Goal: Information Seeking & Learning: Learn about a topic

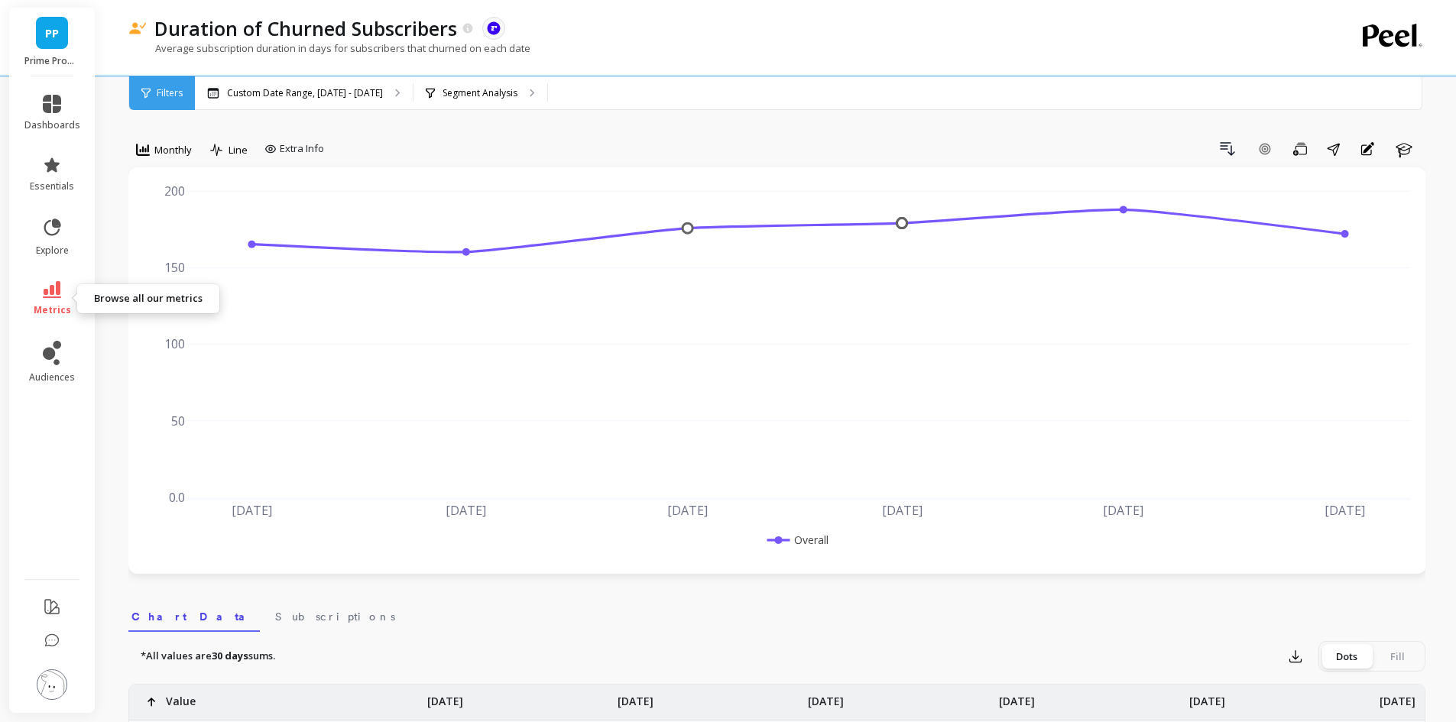
click at [58, 285] on icon at bounding box center [52, 289] width 18 height 17
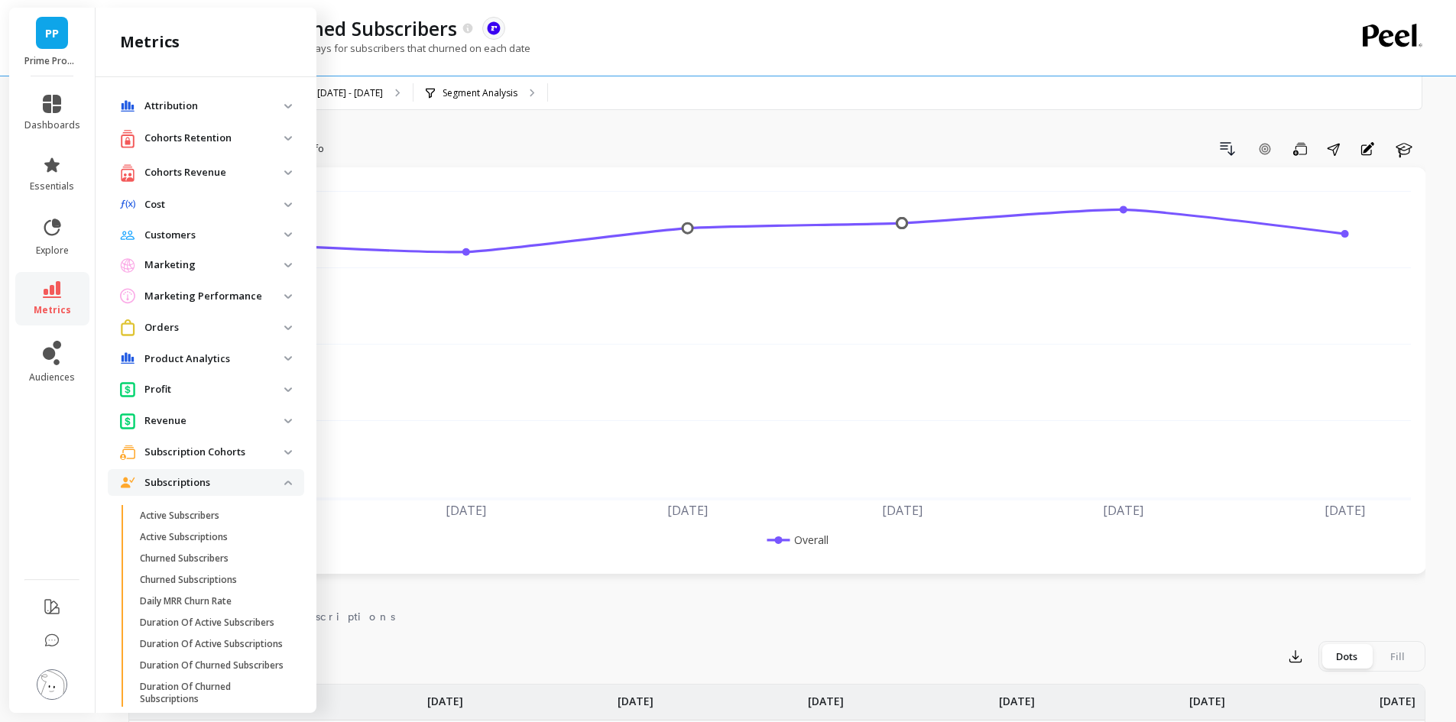
scroll to position [336, 0]
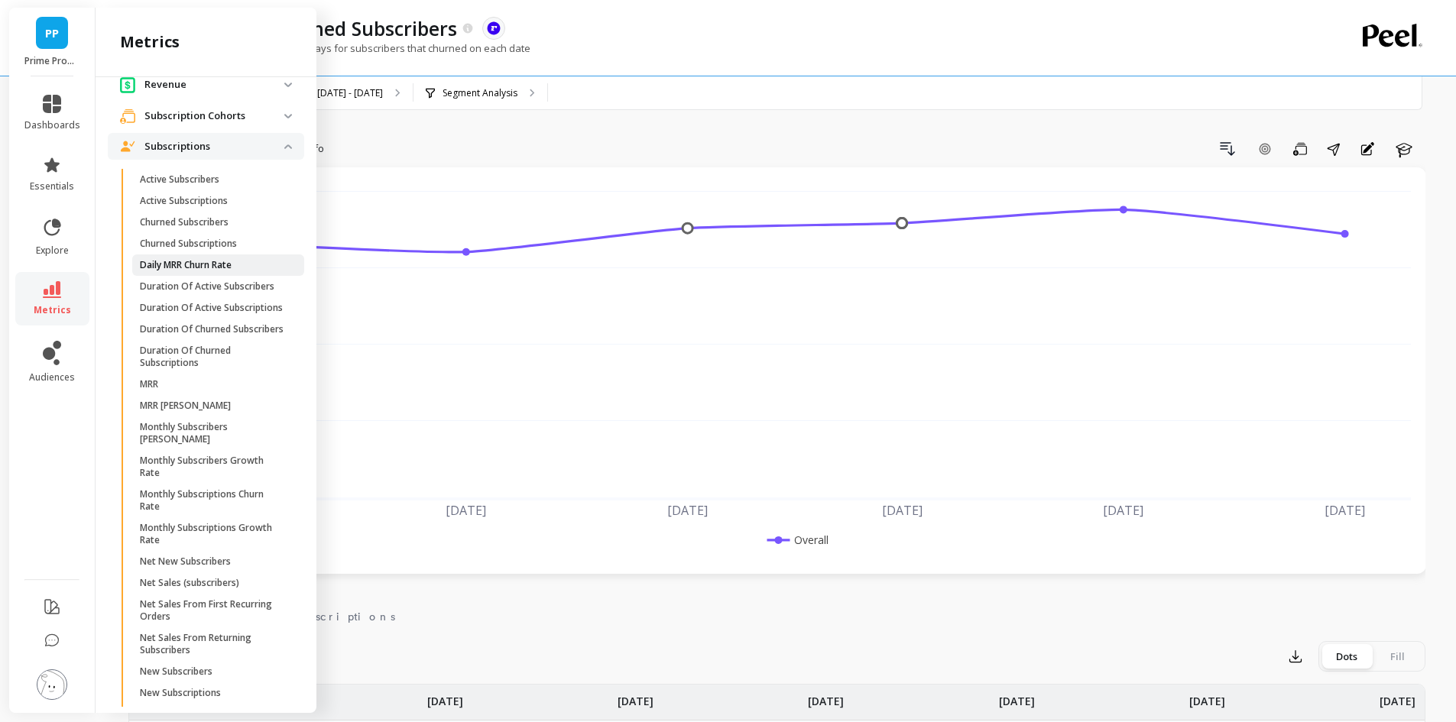
click at [215, 267] on p "Daily MRR Churn Rate" at bounding box center [186, 265] width 92 height 12
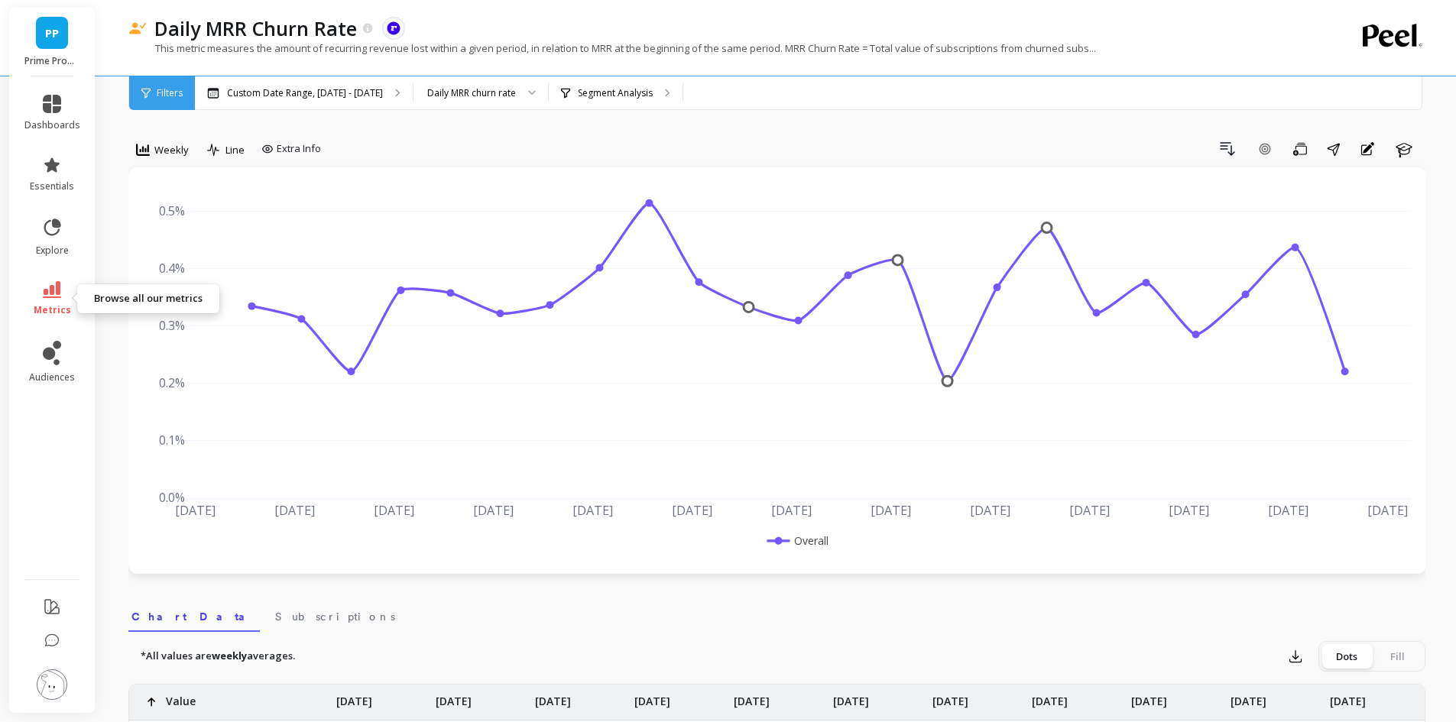
click at [54, 287] on icon at bounding box center [52, 289] width 18 height 17
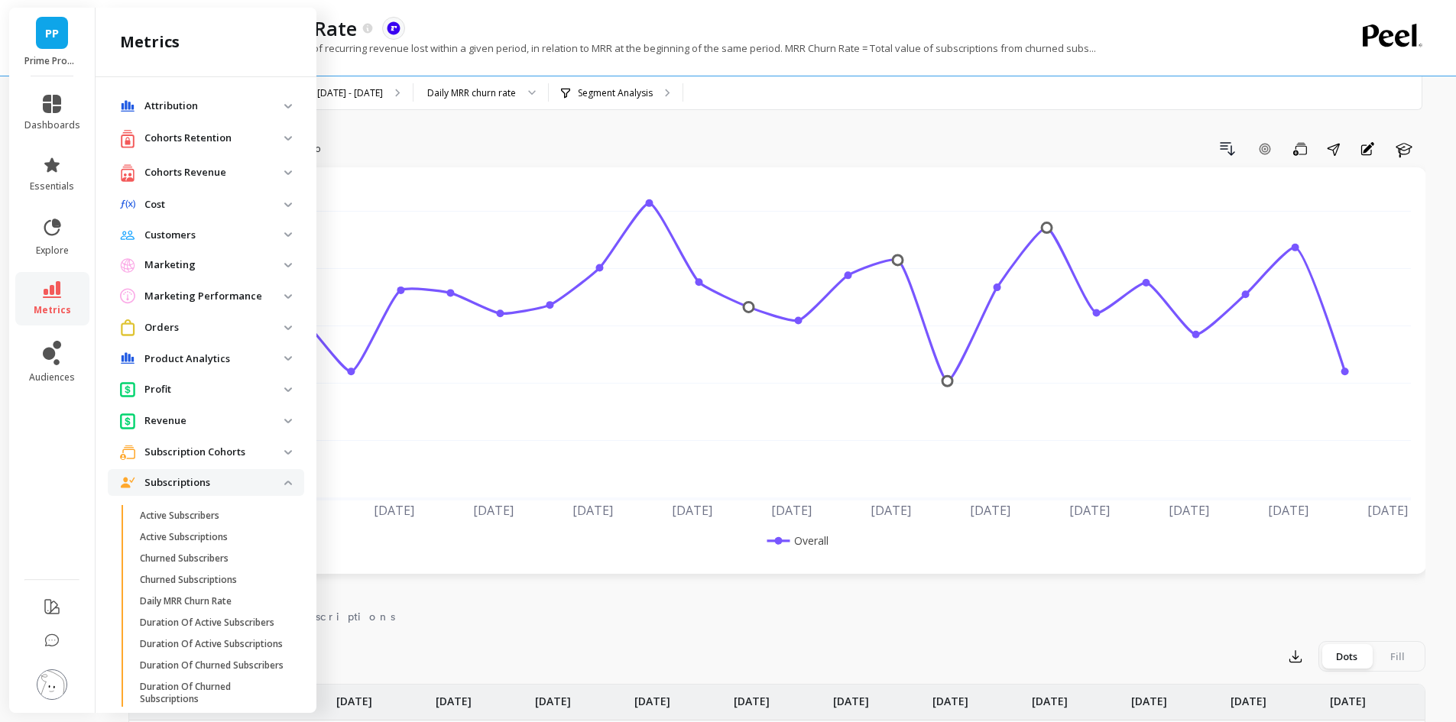
scroll to position [336, 0]
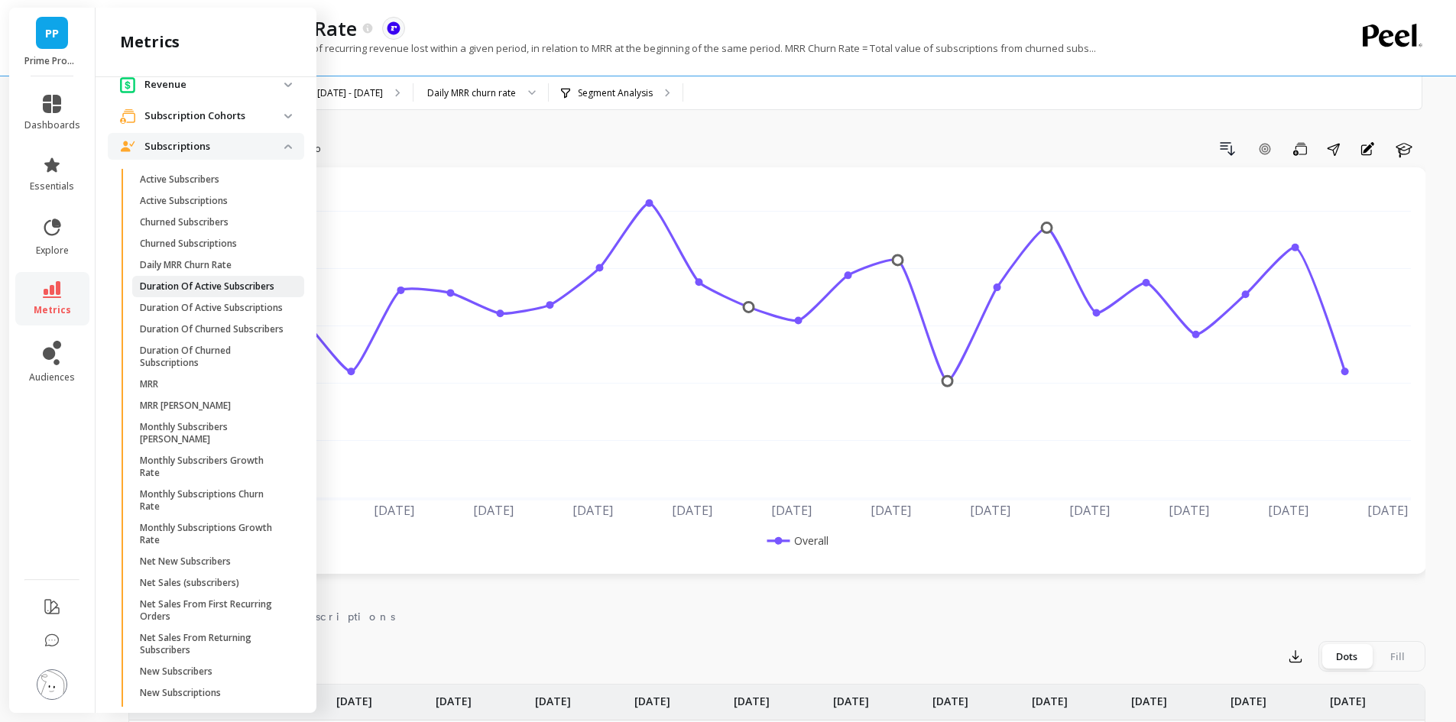
click at [174, 293] on p "Duration Of Active Subscribers" at bounding box center [207, 287] width 135 height 12
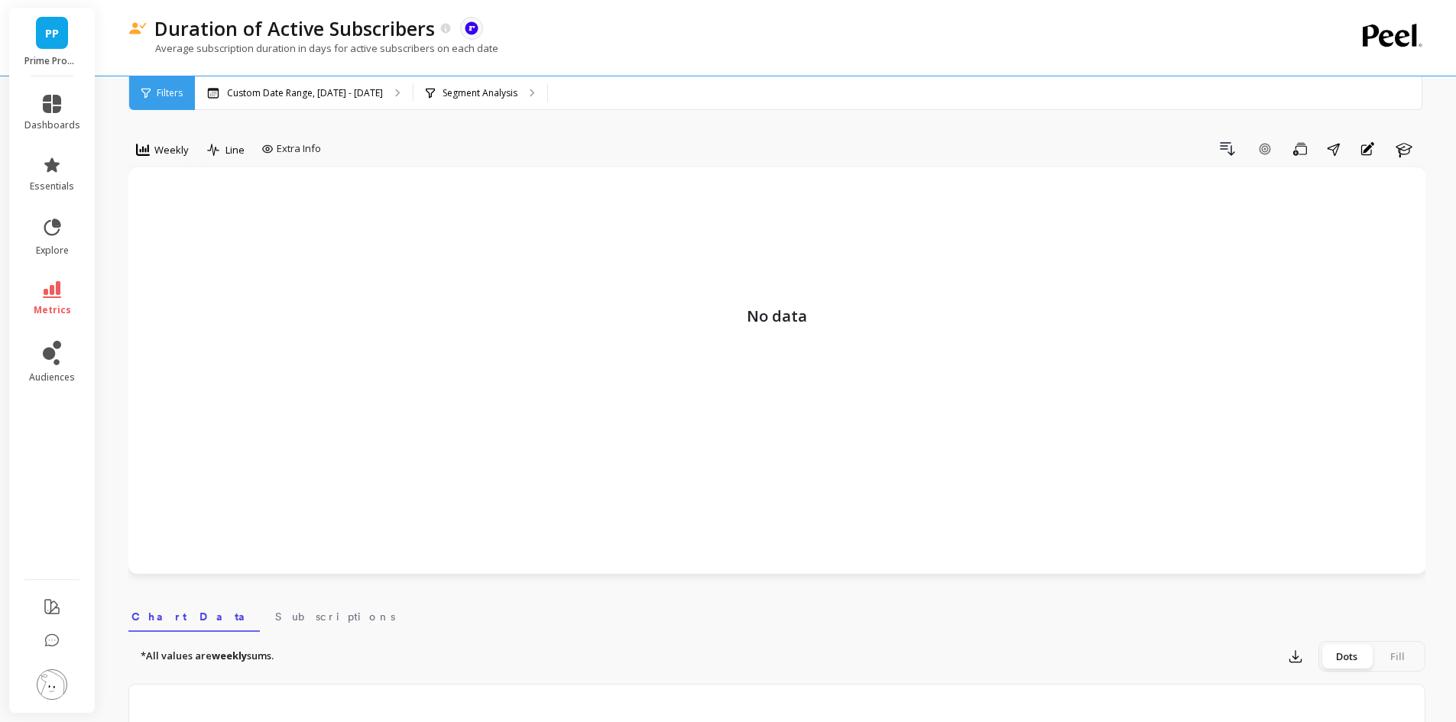
click at [40, 293] on link "metrics" at bounding box center [52, 298] width 56 height 35
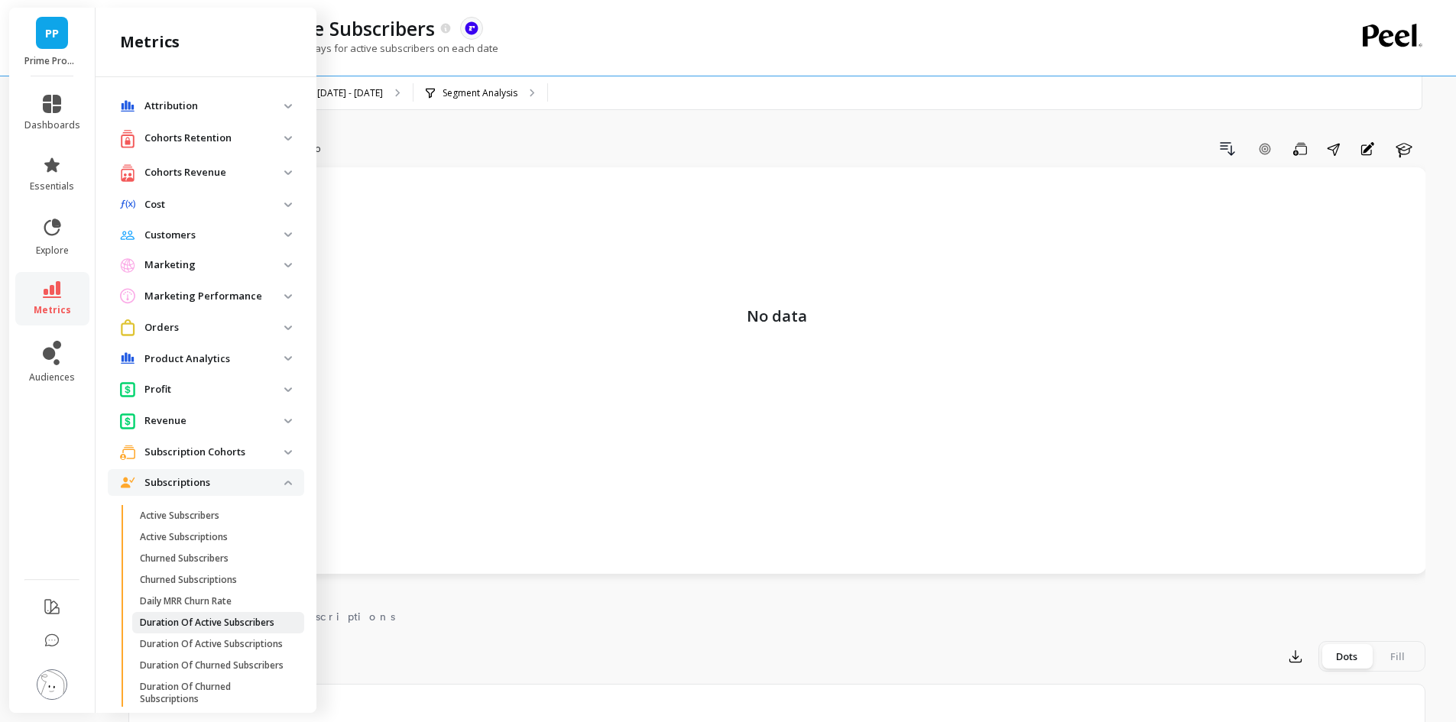
scroll to position [336, 0]
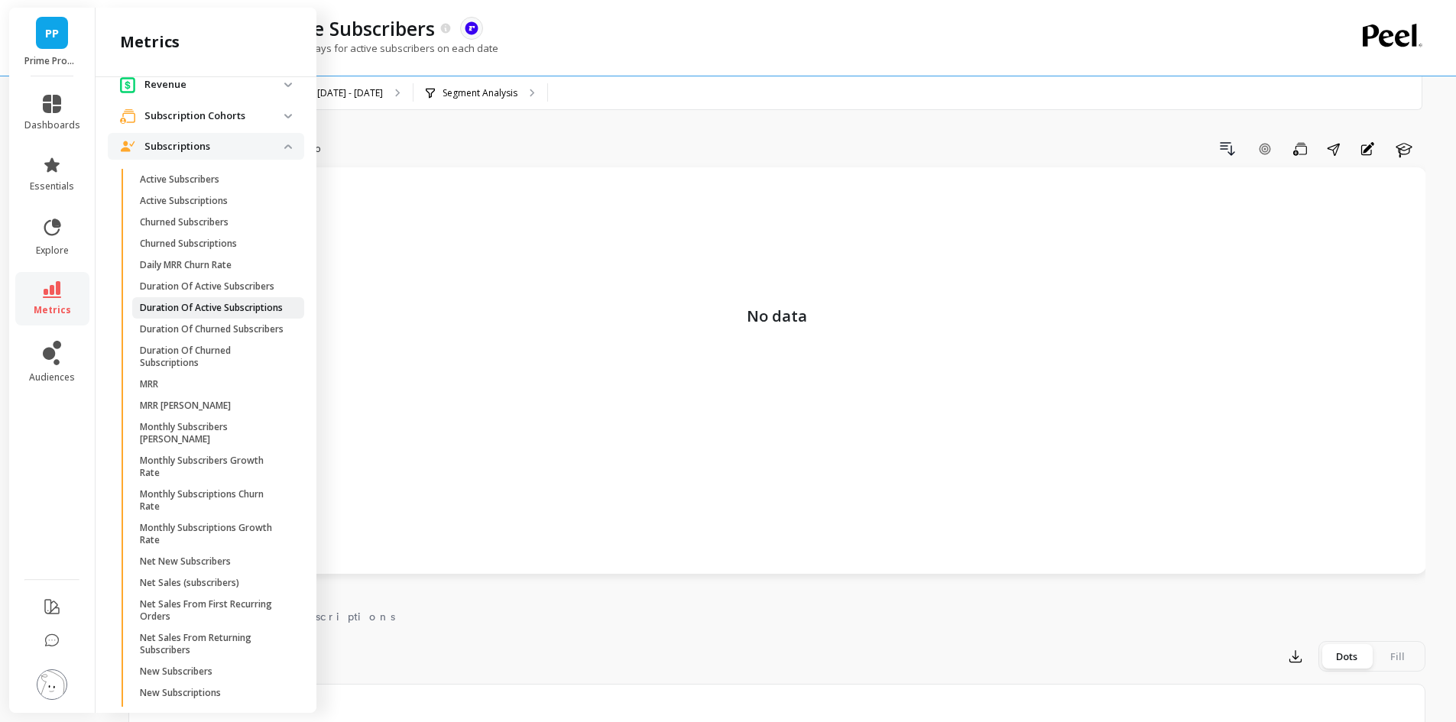
click at [227, 314] on p "Duration Of Active Subscriptions" at bounding box center [211, 308] width 143 height 12
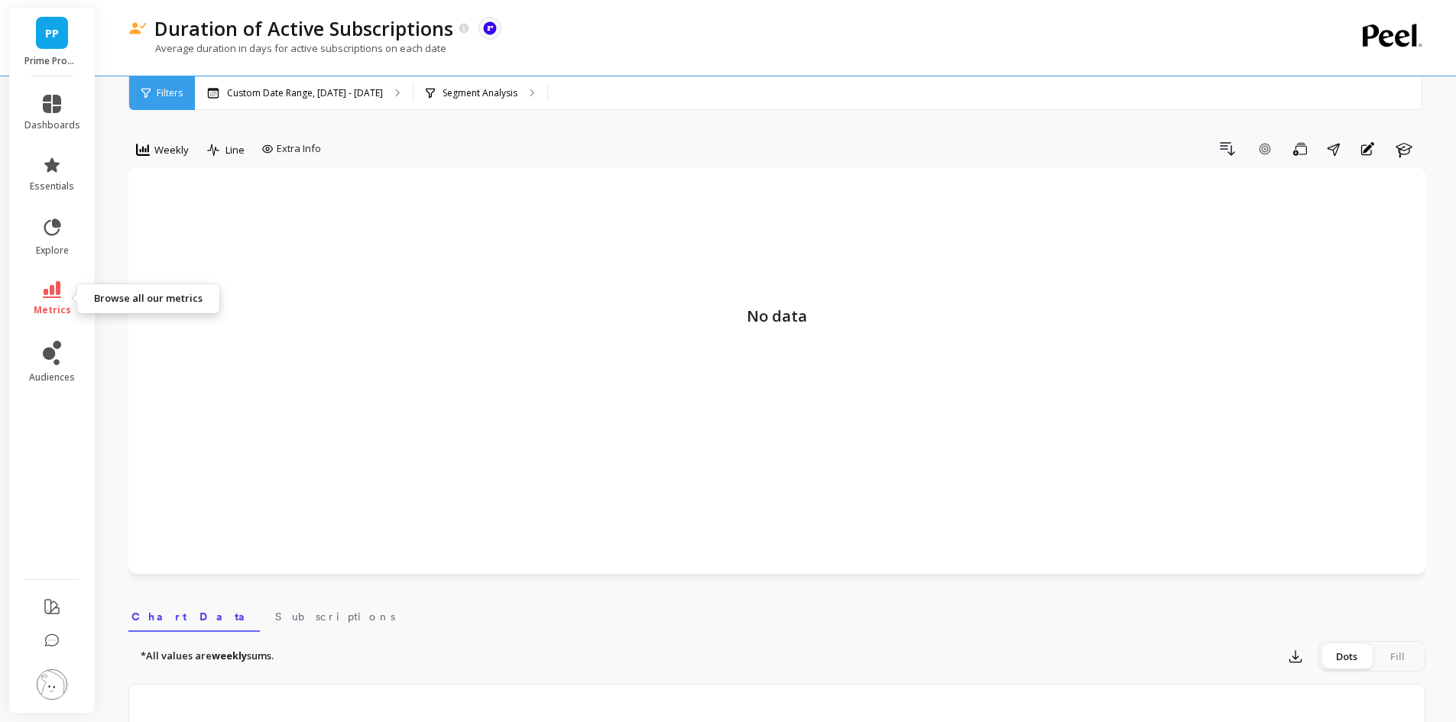
click at [37, 304] on span "metrics" at bounding box center [52, 310] width 37 height 12
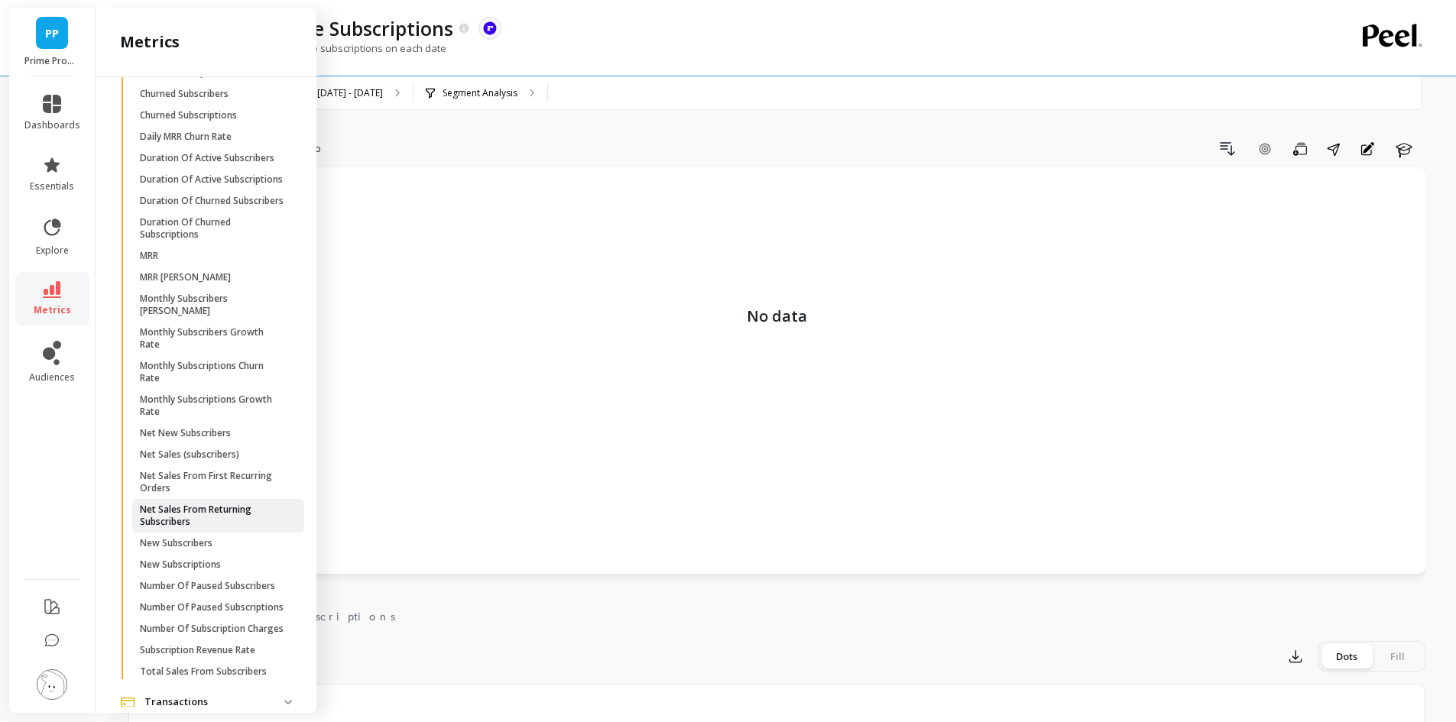
scroll to position [489, 0]
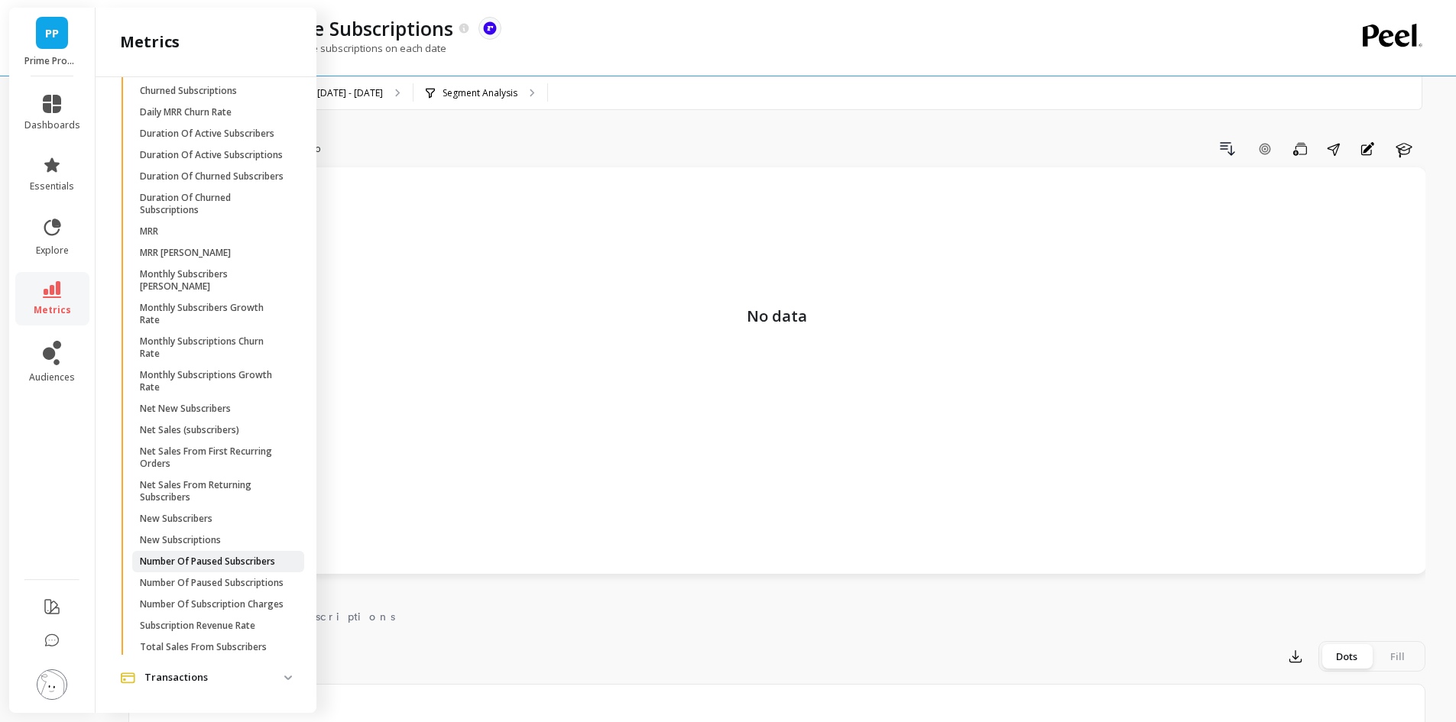
click at [217, 573] on link "Number Of Paused Subscribers" at bounding box center [218, 561] width 172 height 21
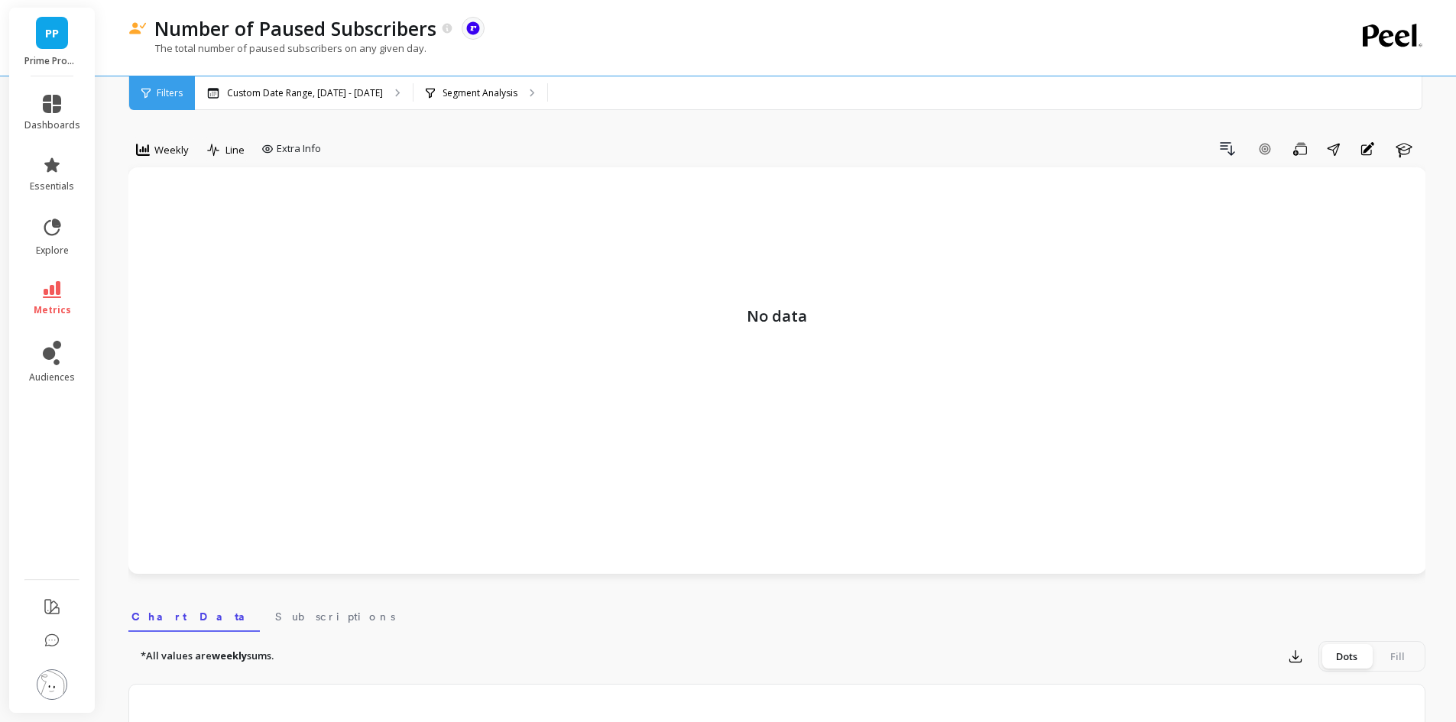
click at [63, 289] on link "metrics" at bounding box center [52, 298] width 56 height 35
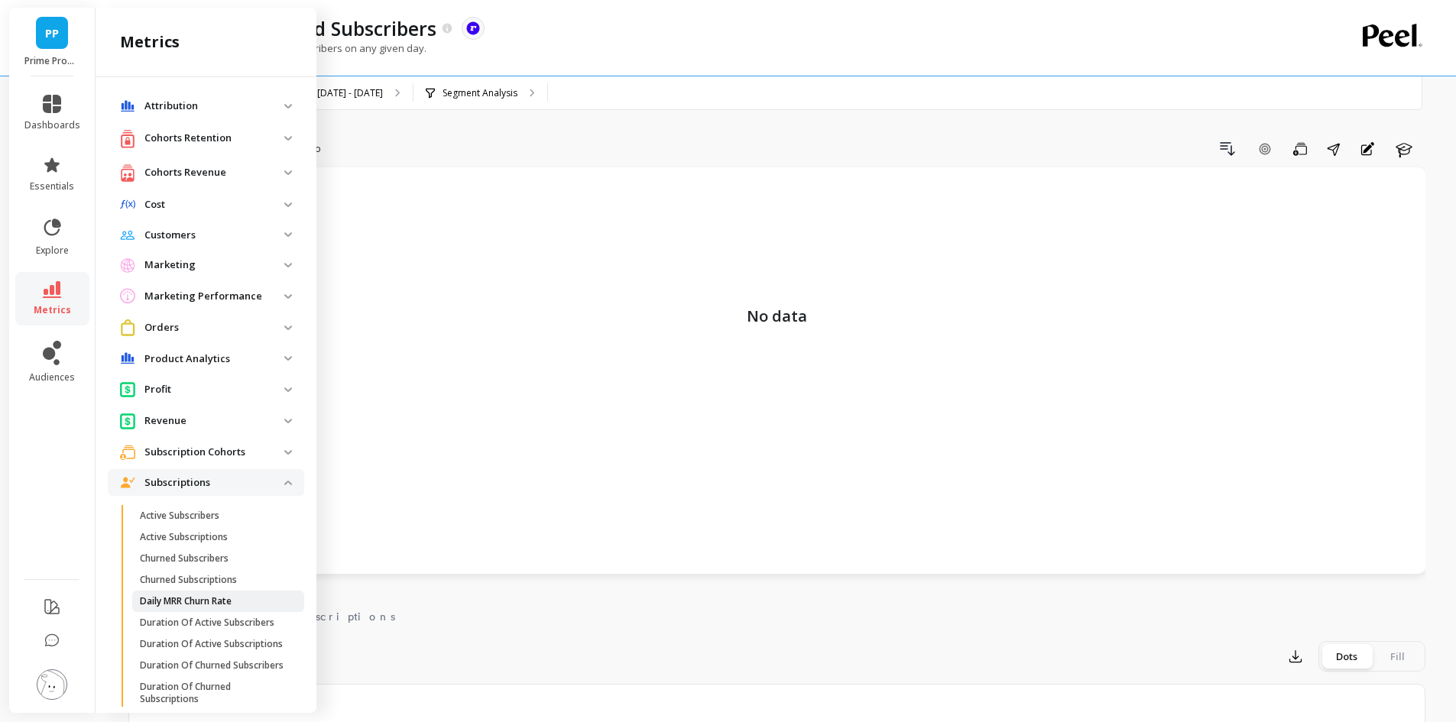
click at [217, 604] on p "Daily MRR Churn Rate" at bounding box center [186, 601] width 92 height 12
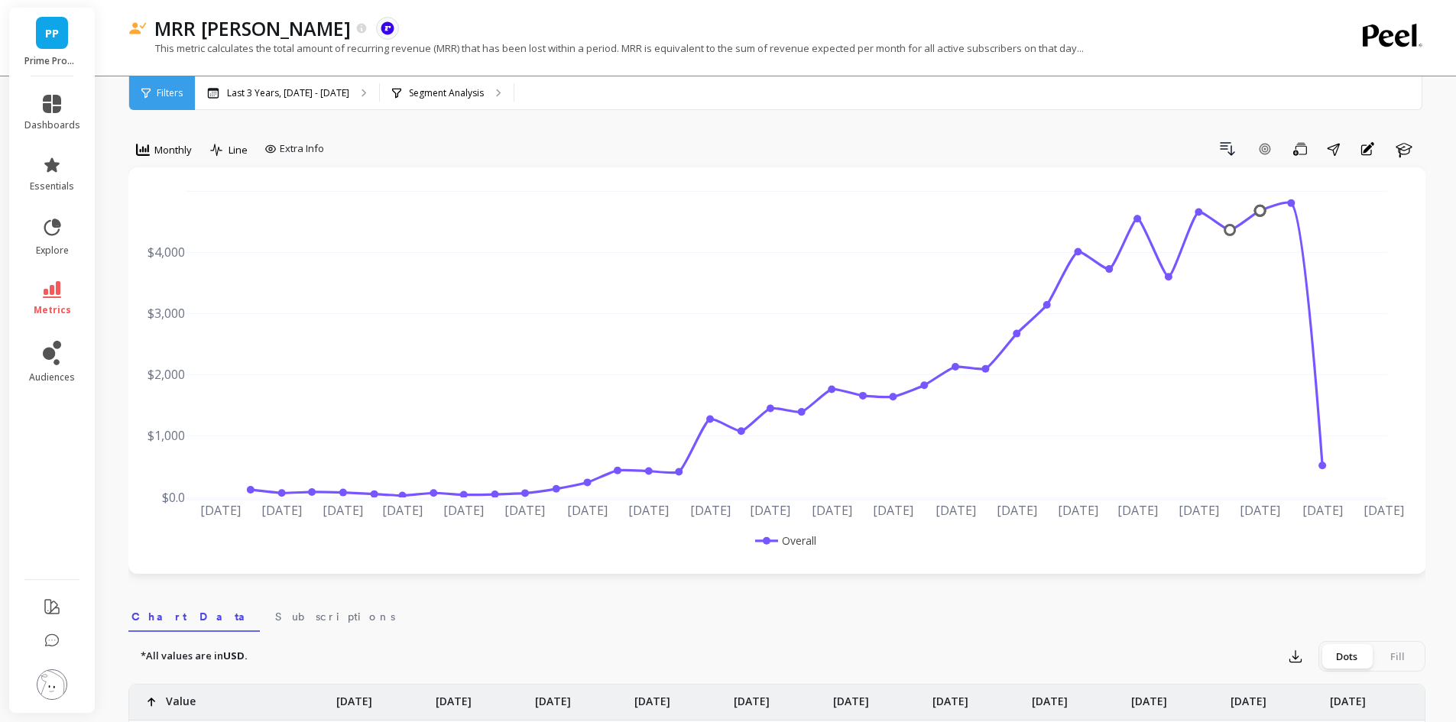
click at [59, 277] on li "metrics" at bounding box center [52, 299] width 74 height 54
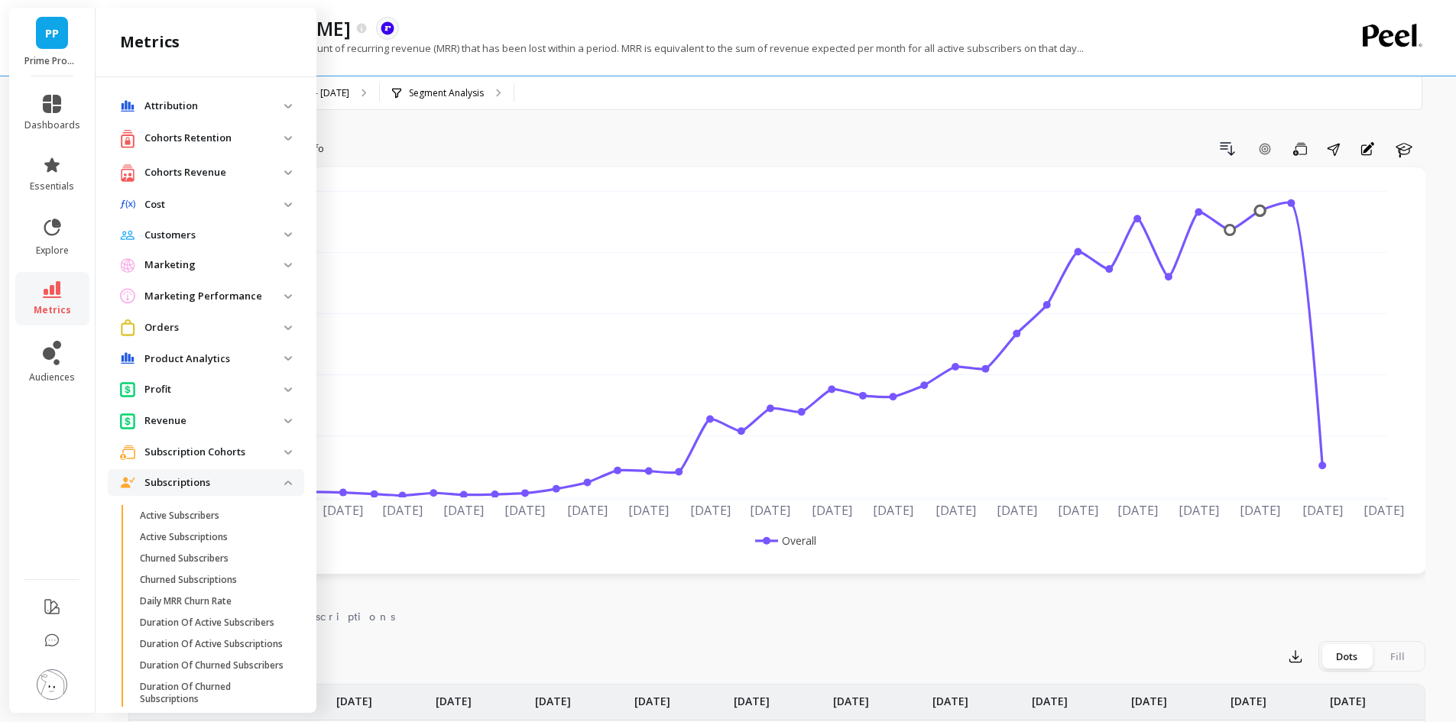
scroll to position [489, 0]
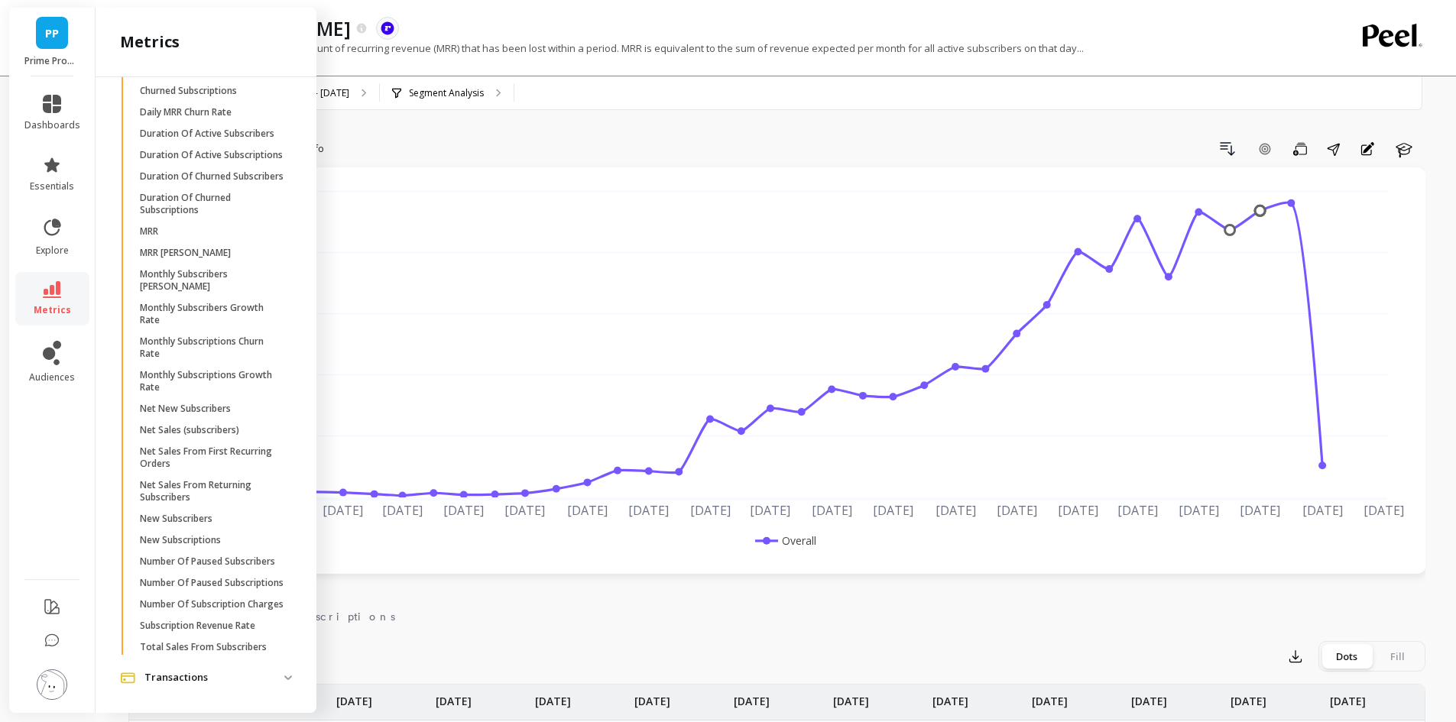
click at [58, 277] on li "metrics" at bounding box center [52, 299] width 74 height 54
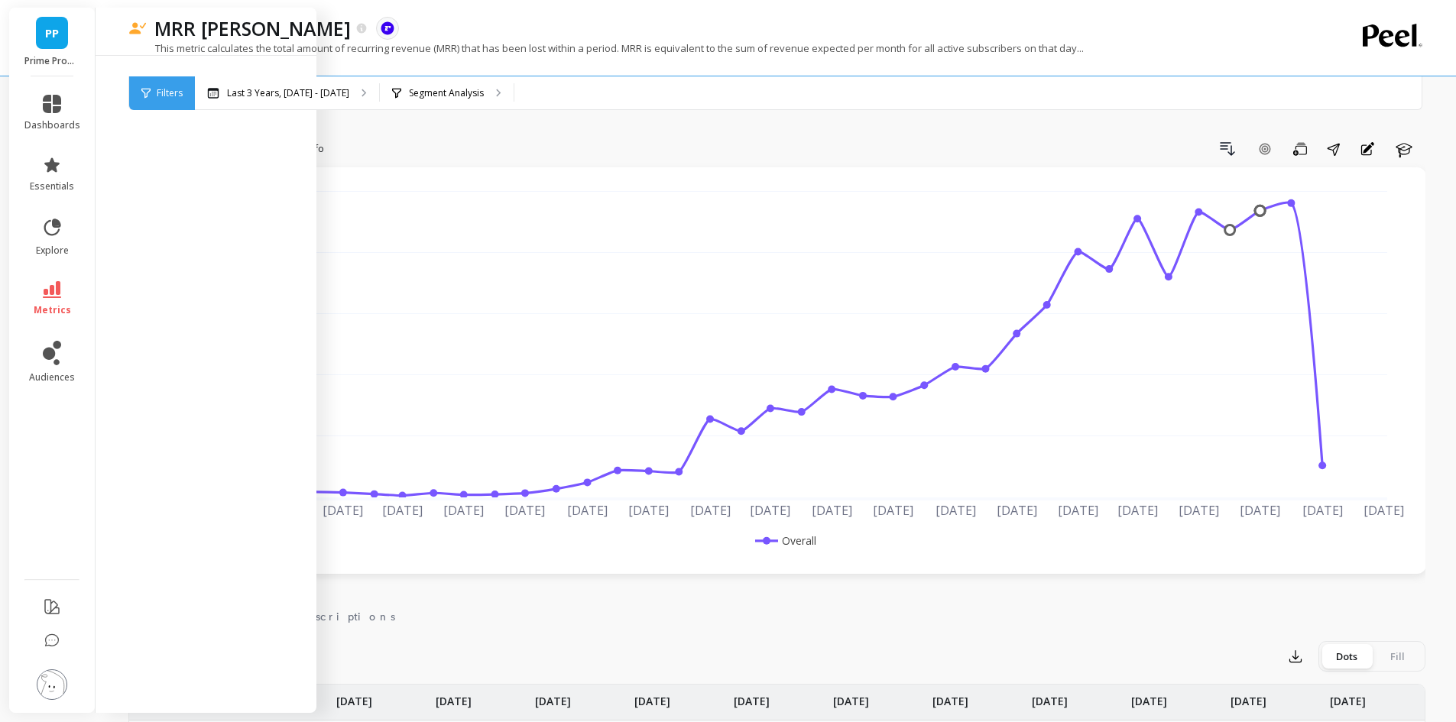
scroll to position [0, 0]
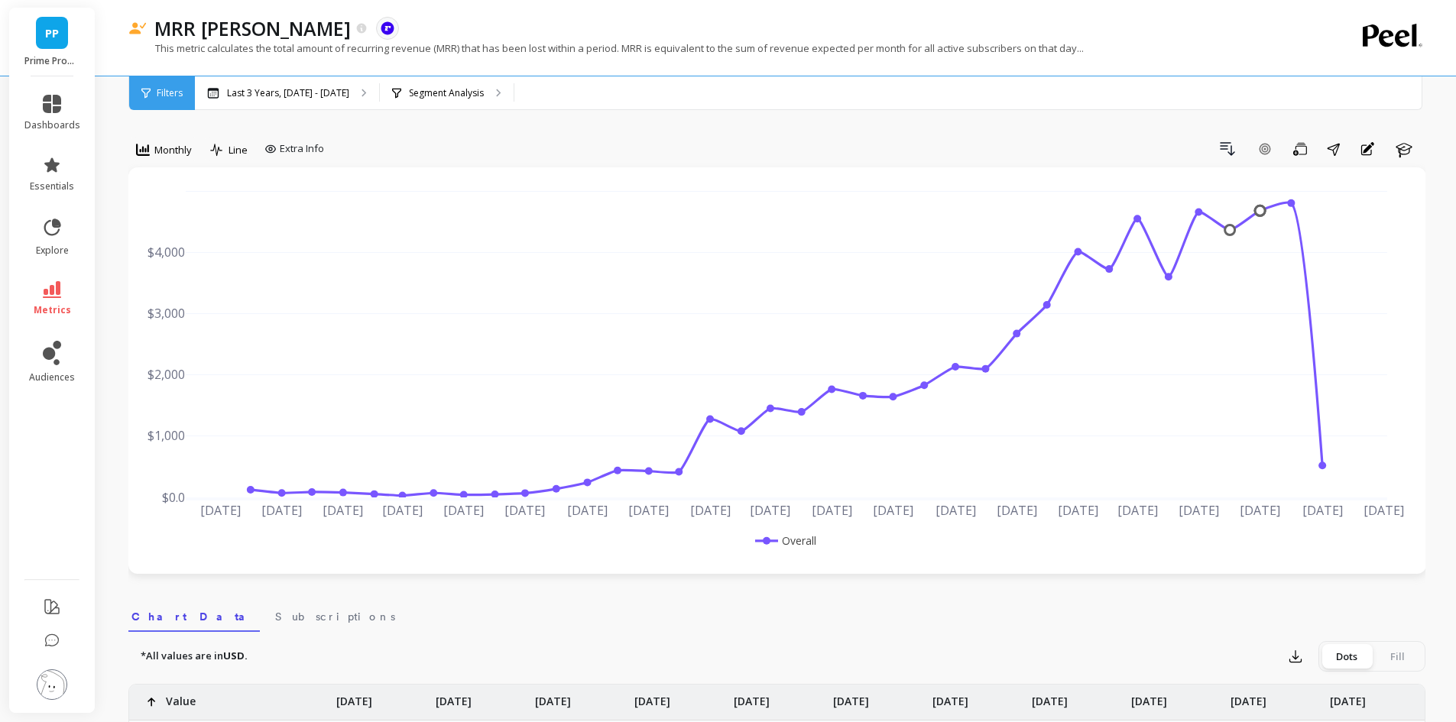
click at [60, 291] on icon at bounding box center [52, 289] width 18 height 17
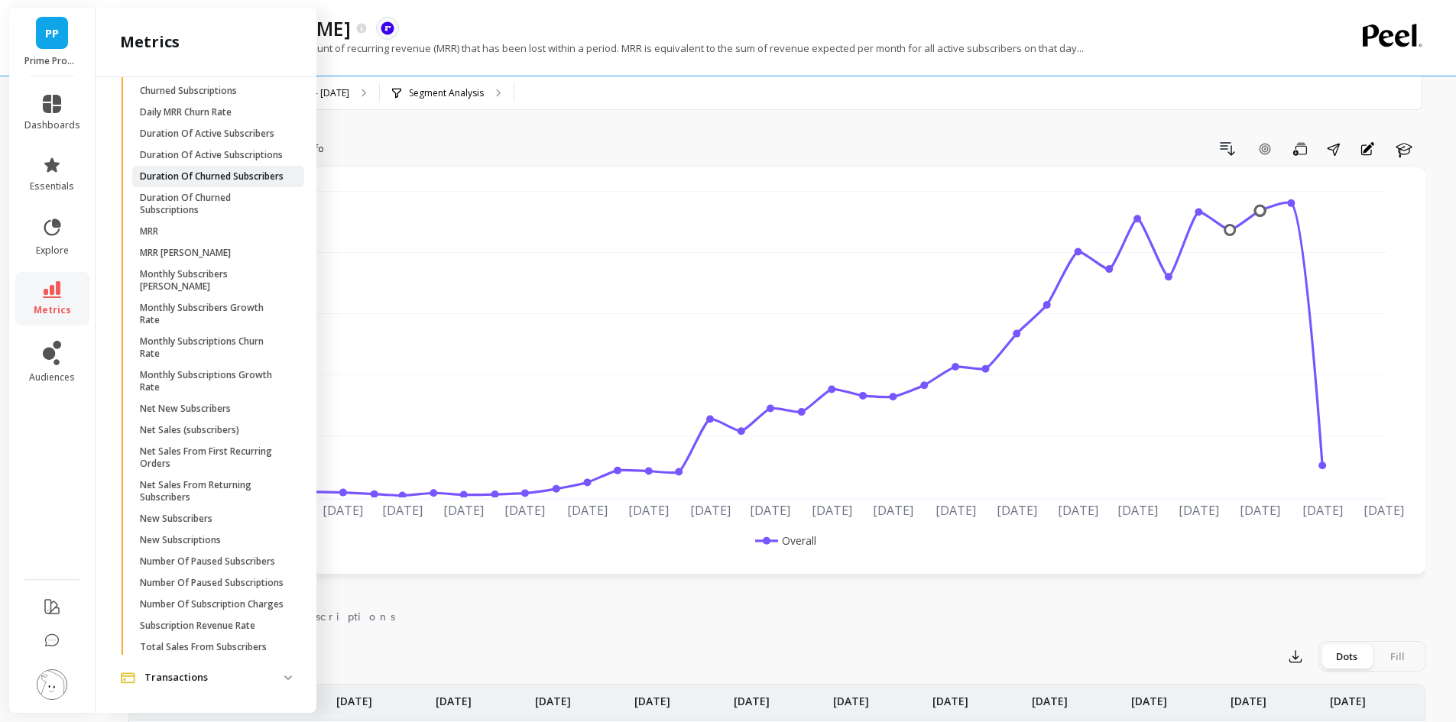
scroll to position [336, 0]
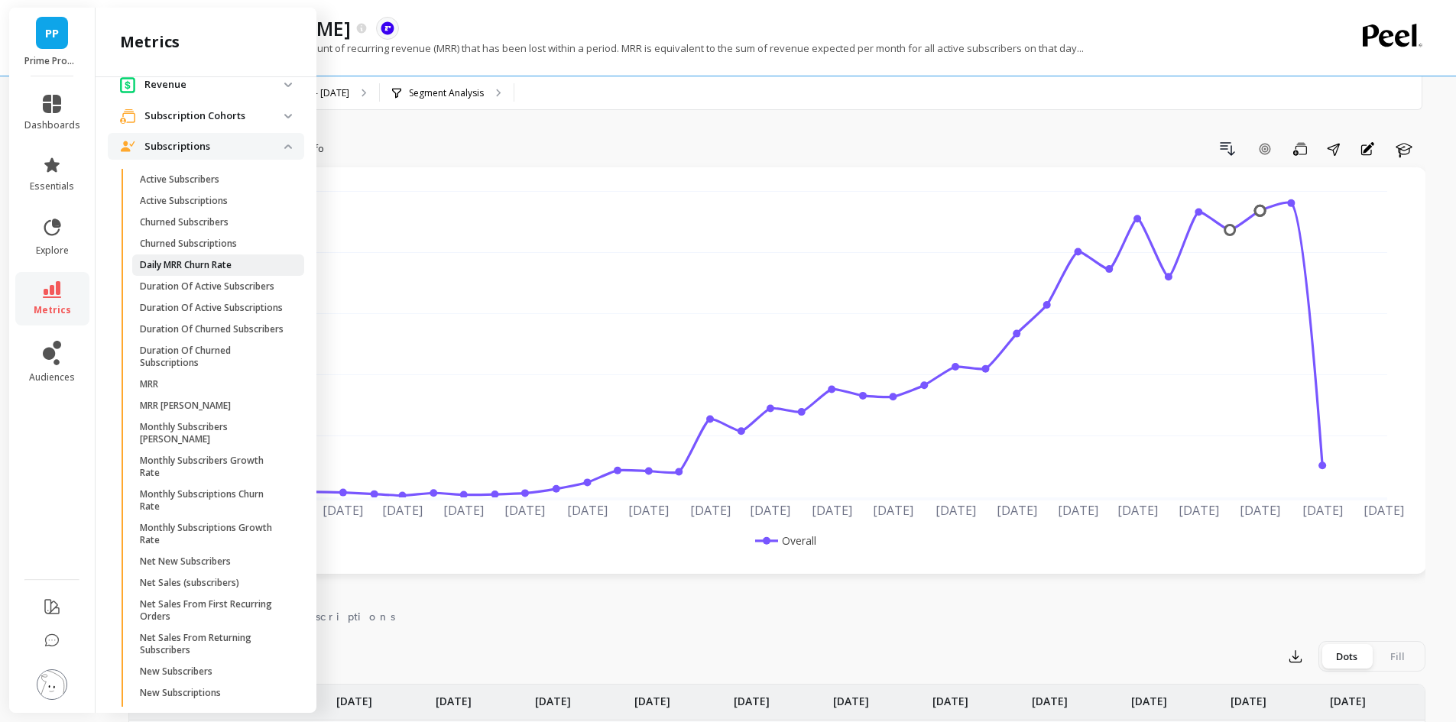
click at [199, 264] on p "Daily MRR Churn Rate" at bounding box center [186, 265] width 92 height 12
